Goal: Task Accomplishment & Management: Manage account settings

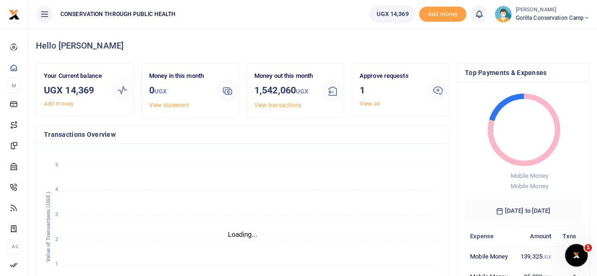
scroll to position [8, 8]
click at [562, 17] on span "Gorilla Conservation Camp" at bounding box center [552, 18] width 74 height 8
click at [538, 34] on link "Switch accounts" at bounding box center [553, 34] width 75 height 13
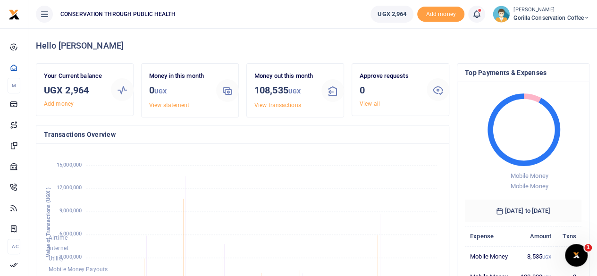
click at [548, 17] on span "Gorilla Conservation Coffee" at bounding box center [551, 18] width 76 height 8
click at [553, 32] on link "Switch accounts" at bounding box center [554, 34] width 75 height 13
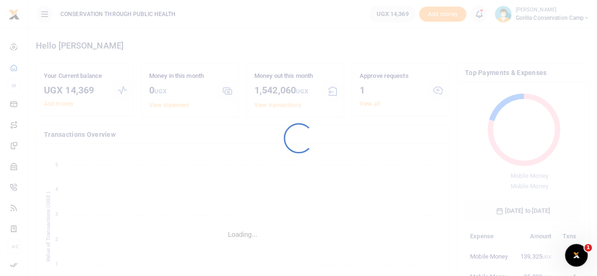
scroll to position [8, 8]
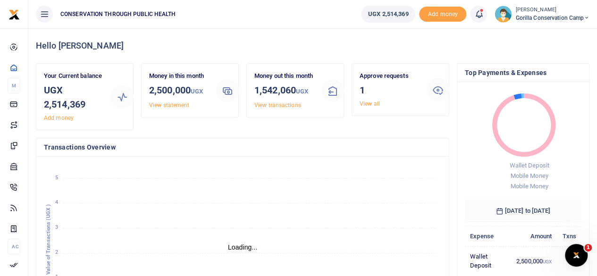
scroll to position [8, 8]
click at [541, 17] on span "Gorilla Conservation Camp" at bounding box center [552, 18] width 74 height 8
click at [544, 30] on link "Switch accounts" at bounding box center [553, 34] width 75 height 13
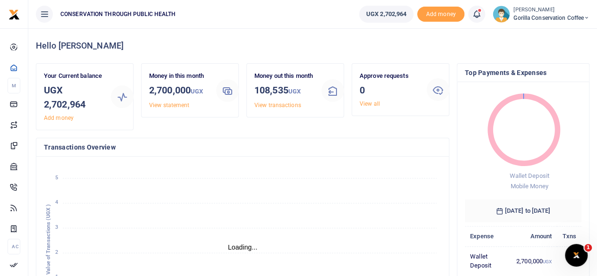
scroll to position [8, 8]
